Goal: Entertainment & Leisure: Consume media (video, audio)

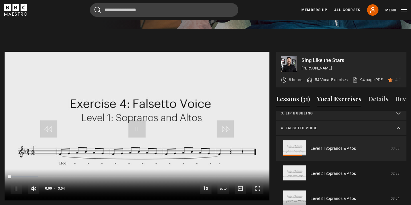
scroll to position [261, 0]
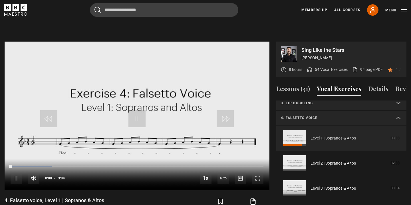
click at [330, 136] on link "Level 1 | Sopranos & Altos" at bounding box center [332, 139] width 45 height 6
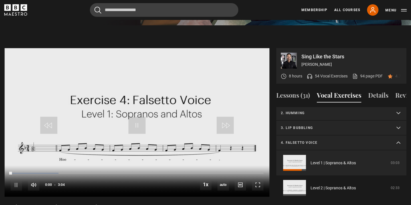
scroll to position [0, 0]
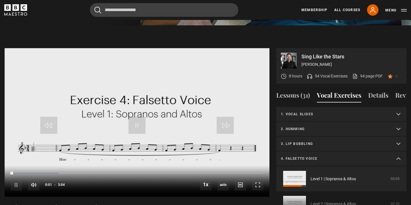
click at [302, 112] on p "1. Vocal slides" at bounding box center [334, 114] width 107 height 5
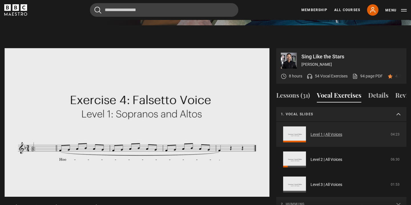
click at [327, 132] on link "Level 1 | All Voices" at bounding box center [326, 135] width 32 height 6
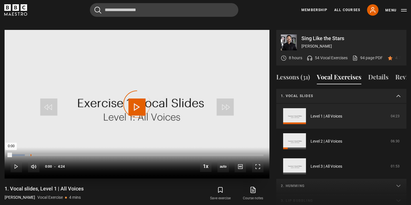
click at [31, 155] on div "0:20" at bounding box center [31, 156] width 1 height 2
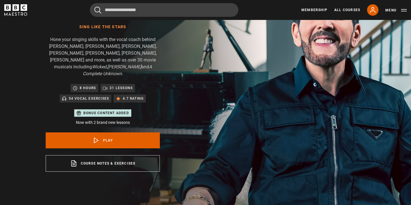
scroll to position [258, 0]
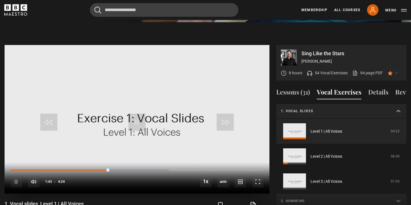
click at [135, 95] on video "Video Player" at bounding box center [137, 119] width 265 height 149
